Goal: Task Accomplishment & Management: Use online tool/utility

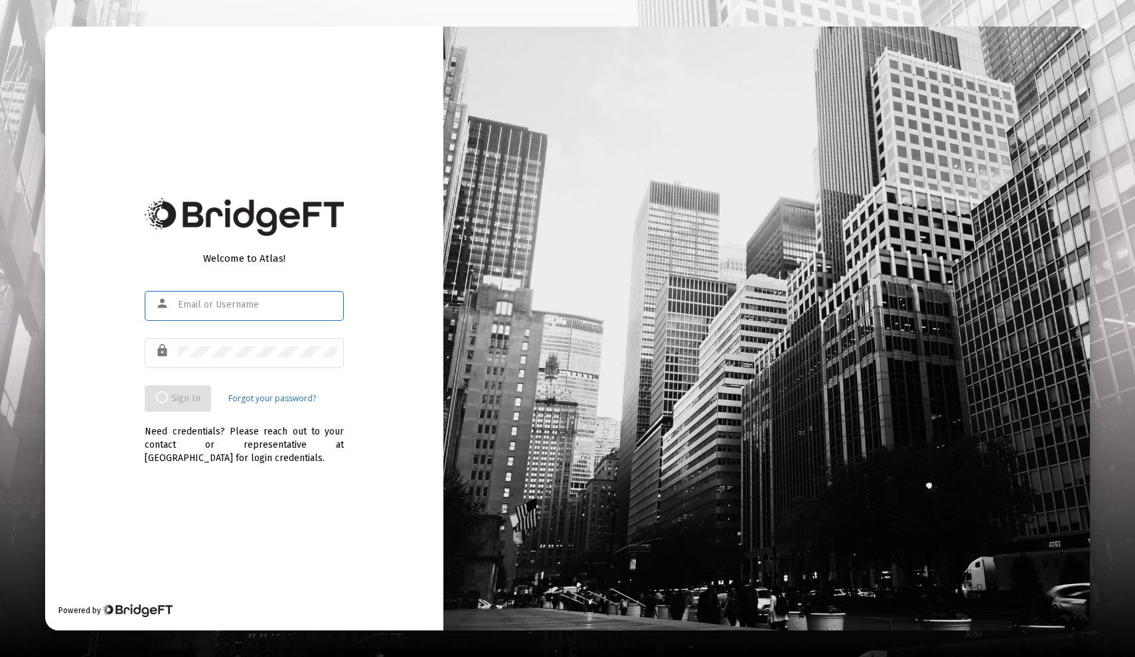
type input "[EMAIL_ADDRESS][DOMAIN_NAME]"
click at [323, 442] on div "Need credentials? Please reach out to your contact or representative at [GEOGRA…" at bounding box center [244, 438] width 199 height 53
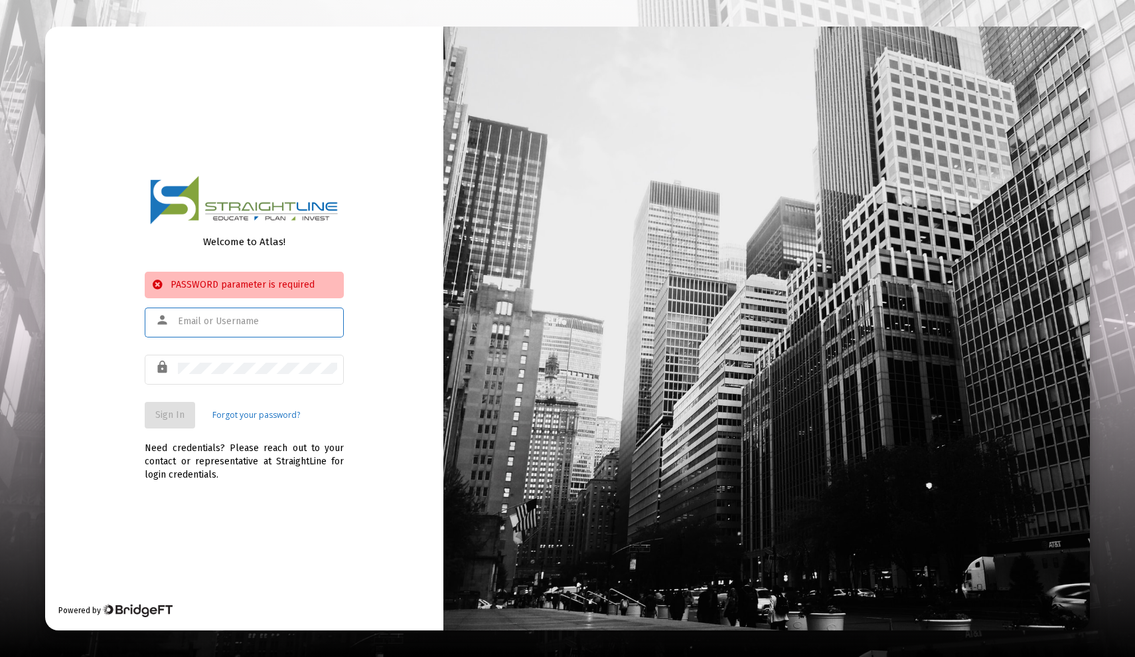
click at [301, 324] on input "text" at bounding box center [257, 321] width 159 height 11
type input "g"
type input "[EMAIL_ADDRESS][DOMAIN_NAME]"
click at [173, 413] on span "Sign In" at bounding box center [169, 414] width 29 height 11
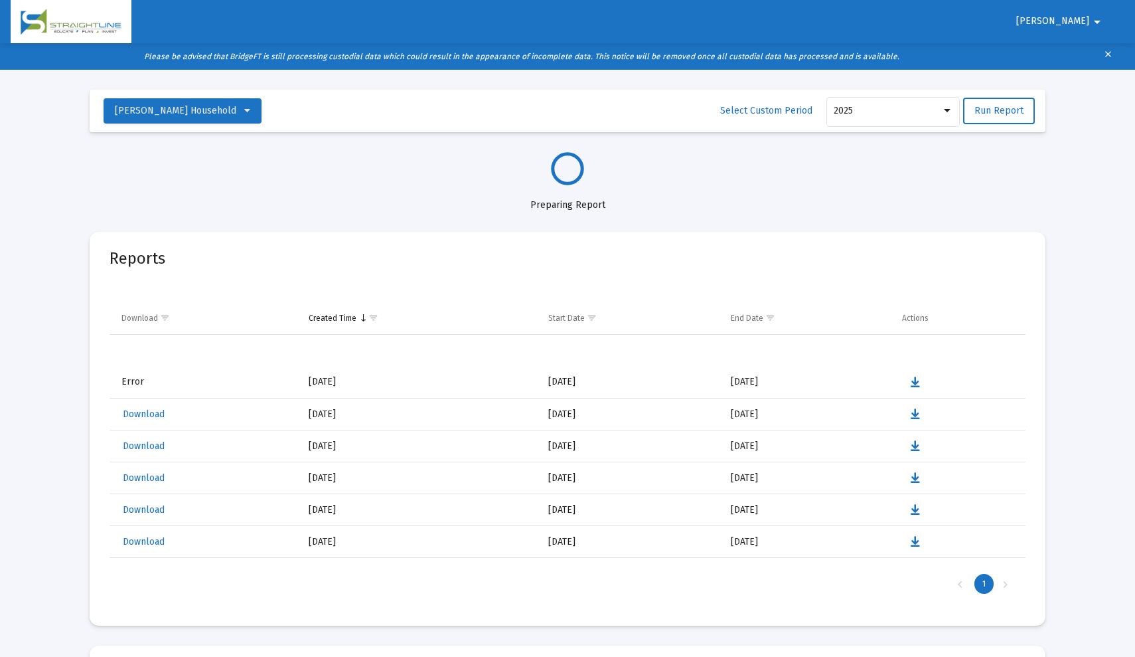
select select "View all"
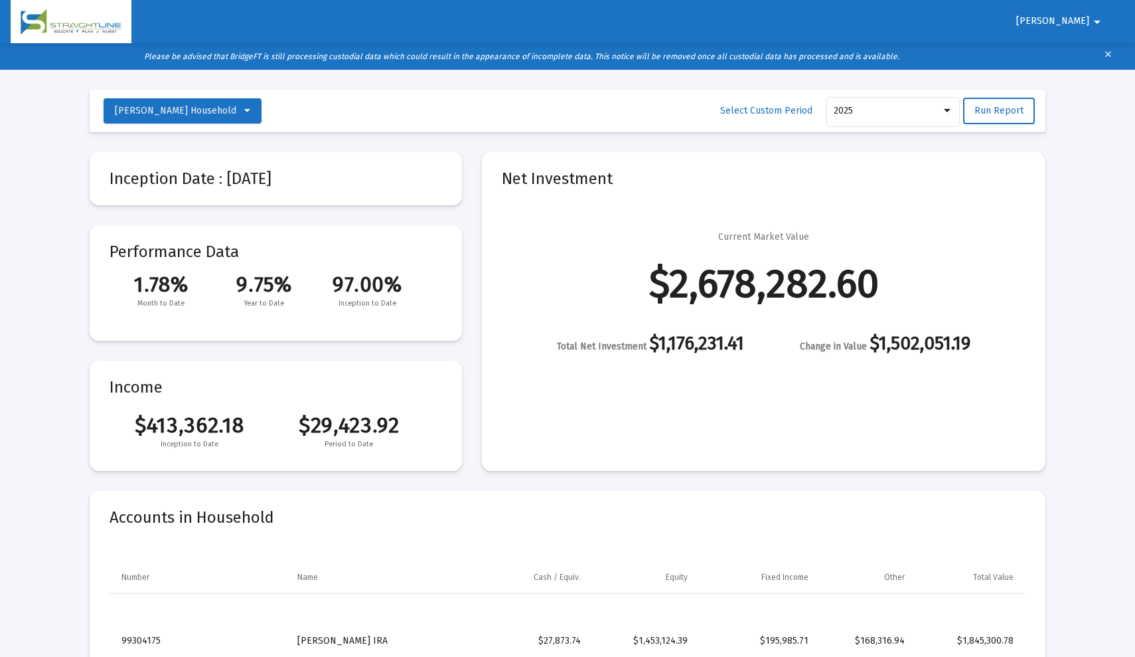
scroll to position [1307, 0]
